Goal: Transaction & Acquisition: Subscribe to service/newsletter

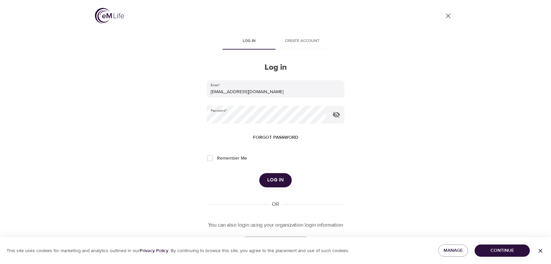
click at [273, 178] on span "Log in" at bounding box center [275, 180] width 17 height 9
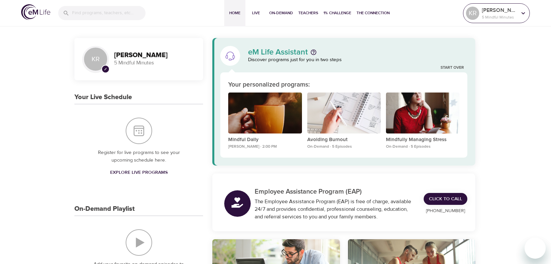
click at [523, 13] on icon at bounding box center [524, 13] width 4 height 2
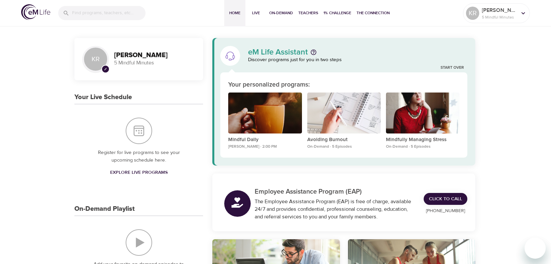
click at [184, 258] on div "Add your favorite on-demand episodes to create a personalized playlist. Explore…" at bounding box center [138, 259] width 129 height 87
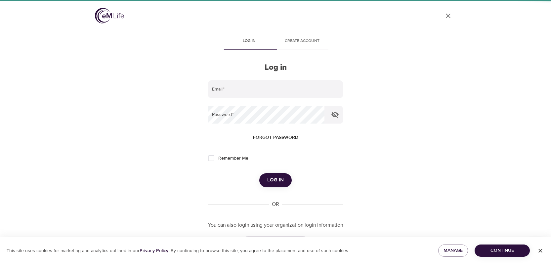
type input "[EMAIL_ADDRESS][DOMAIN_NAME]"
